Goal: Information Seeking & Learning: Check status

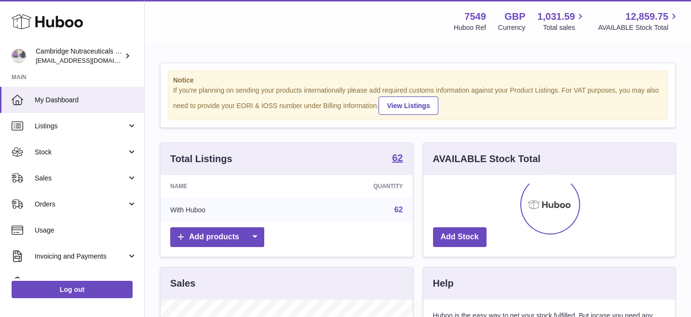
scroll to position [150, 252]
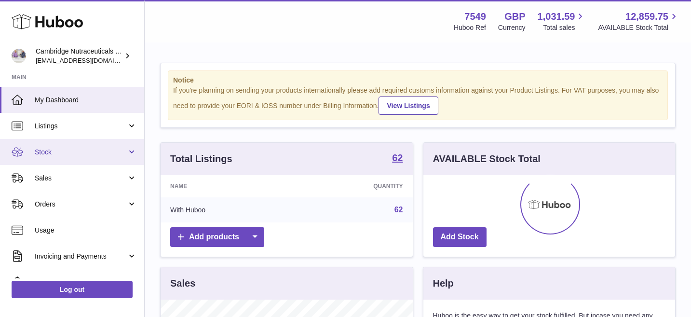
click at [77, 150] on span "Stock" at bounding box center [81, 152] width 92 height 9
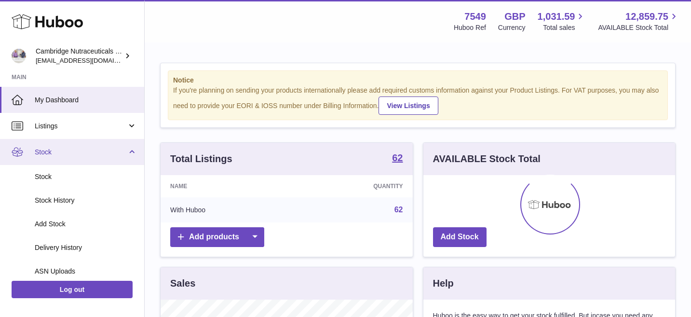
click at [82, 151] on span "Stock" at bounding box center [81, 152] width 92 height 9
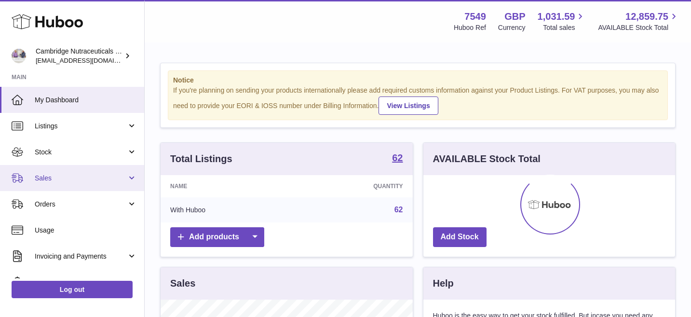
click at [82, 178] on span "Sales" at bounding box center [81, 178] width 92 height 9
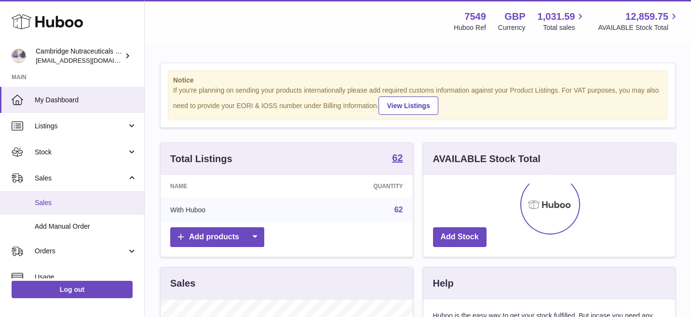
click at [90, 197] on link "Sales" at bounding box center [72, 203] width 144 height 24
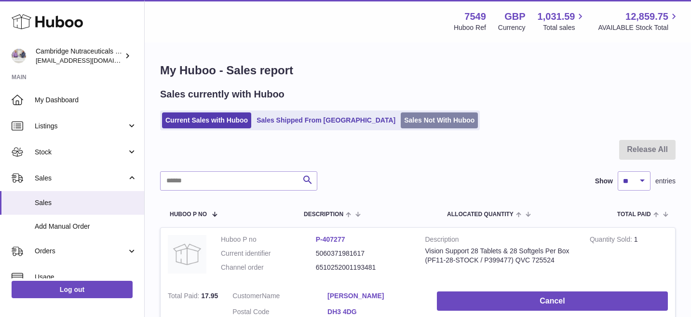
click at [401, 119] on link "Sales Not With Huboo" at bounding box center [439, 120] width 77 height 16
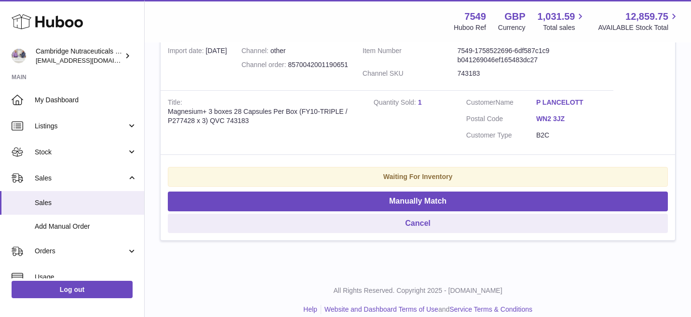
scroll to position [435, 0]
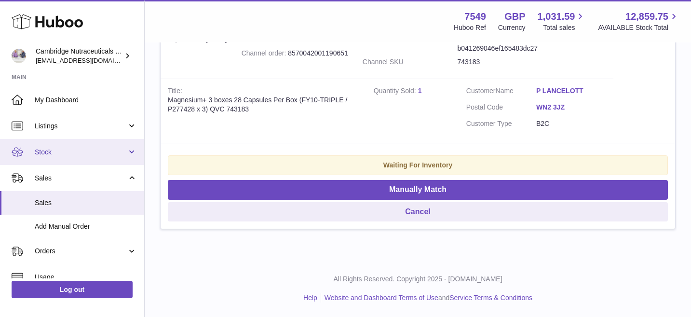
click at [55, 152] on span "Stock" at bounding box center [81, 152] width 92 height 9
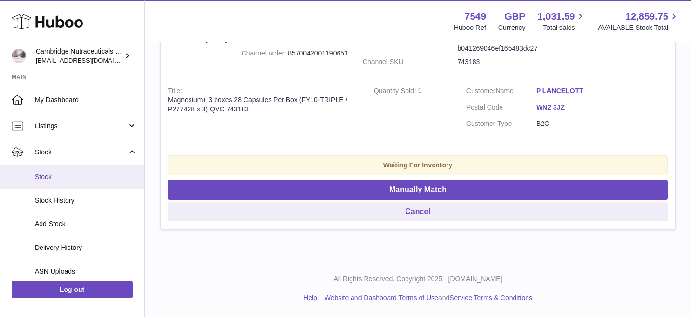
click at [62, 174] on span "Stock" at bounding box center [86, 176] width 102 height 9
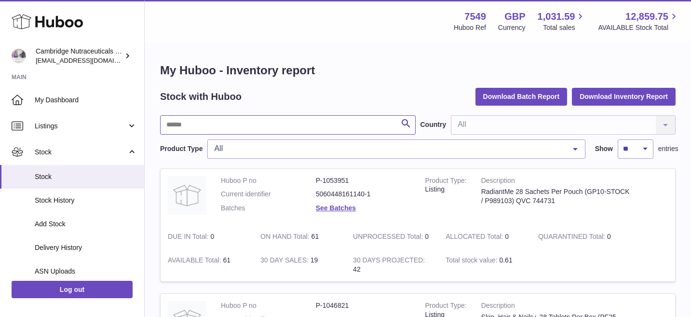
click at [311, 123] on input "text" at bounding box center [288, 124] width 256 height 19
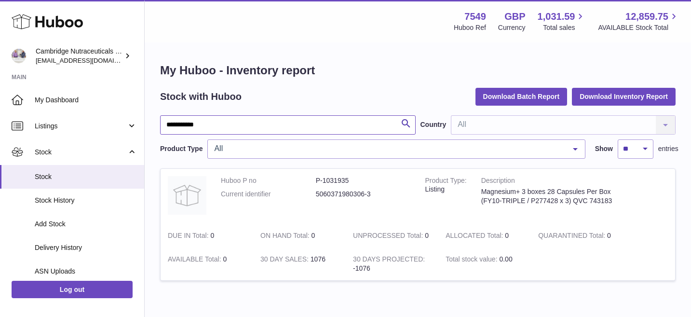
type input "**********"
